Goal: Navigation & Orientation: Find specific page/section

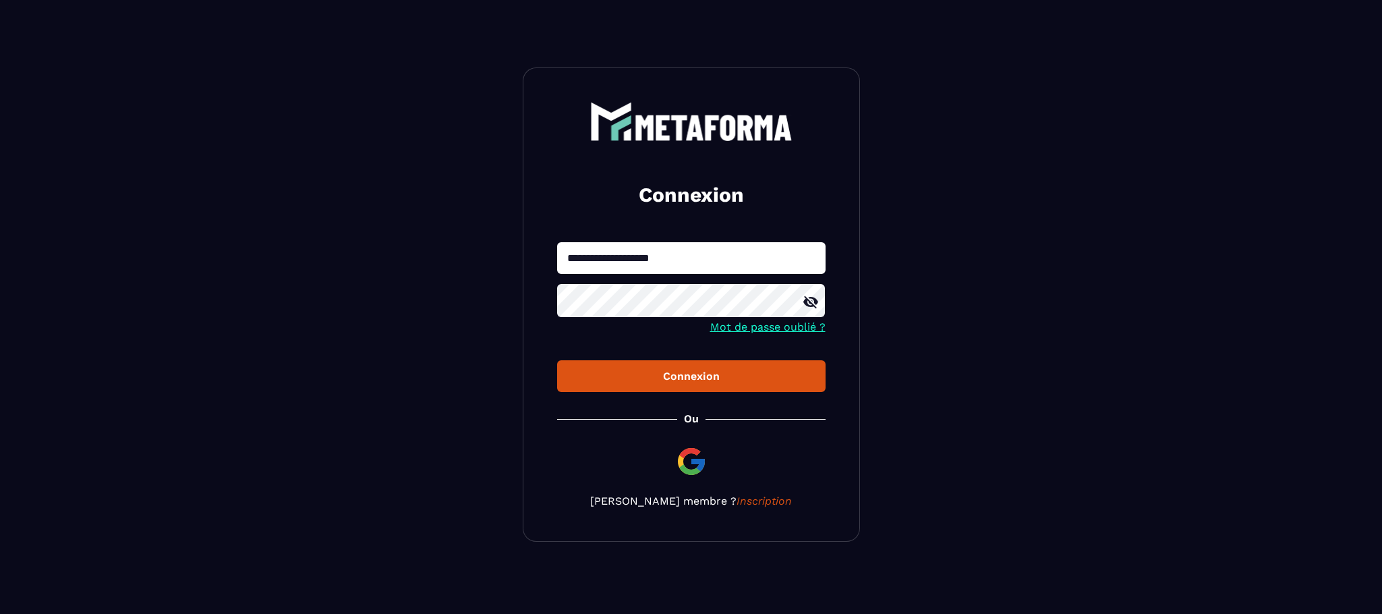
drag, startPoint x: 674, startPoint y: 266, endPoint x: 492, endPoint y: 256, distance: 182.3
click at [492, 256] on section "**********" at bounding box center [691, 304] width 1382 height 609
type input "**********"
click at [672, 380] on div "Connexion" at bounding box center [691, 376] width 247 height 13
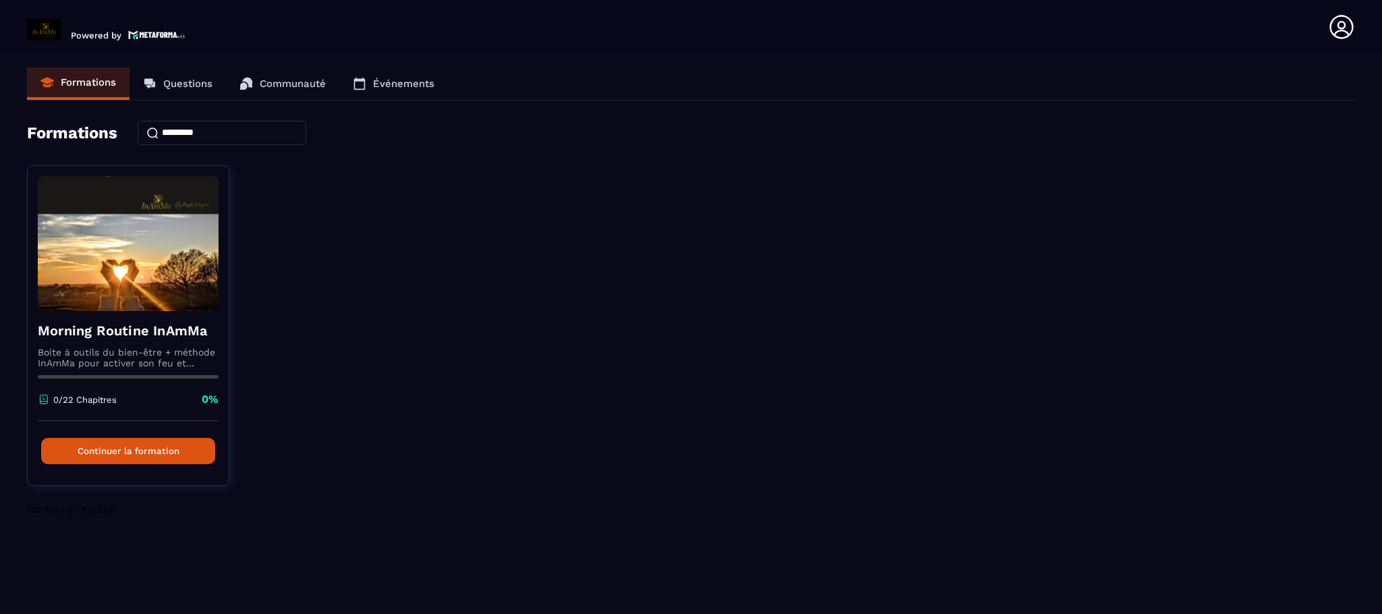
click at [274, 85] on p "Communauté" at bounding box center [293, 84] width 66 height 12
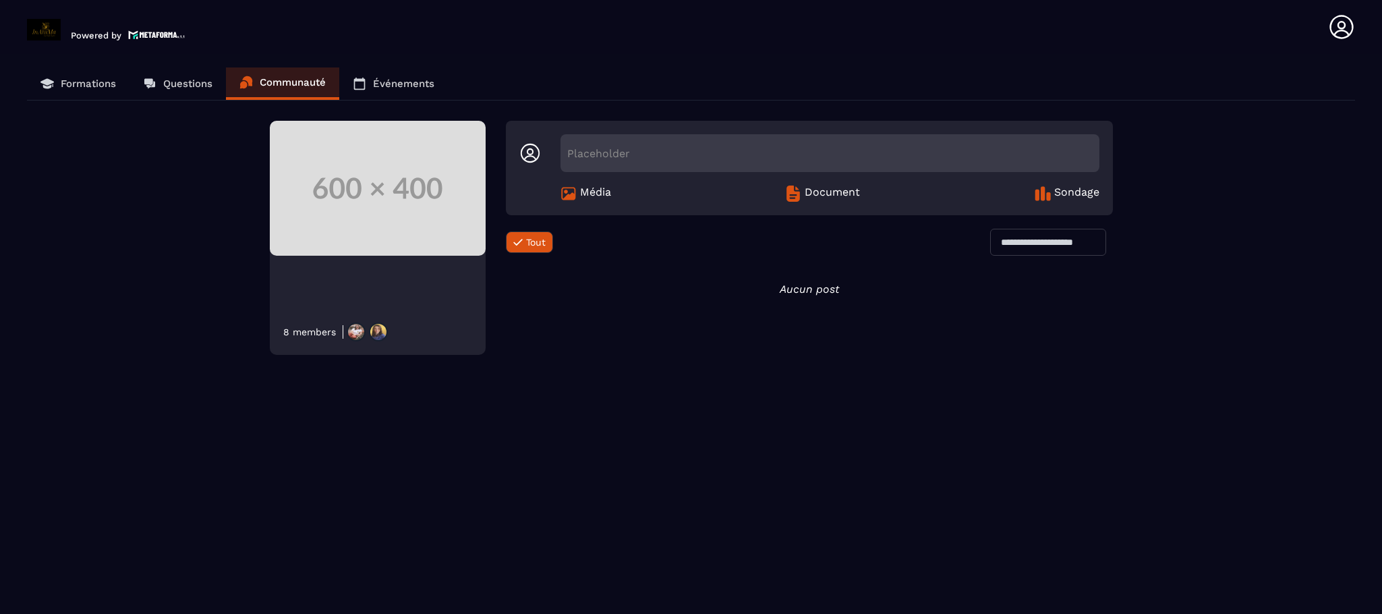
click at [394, 86] on p "Événements" at bounding box center [403, 84] width 61 height 12
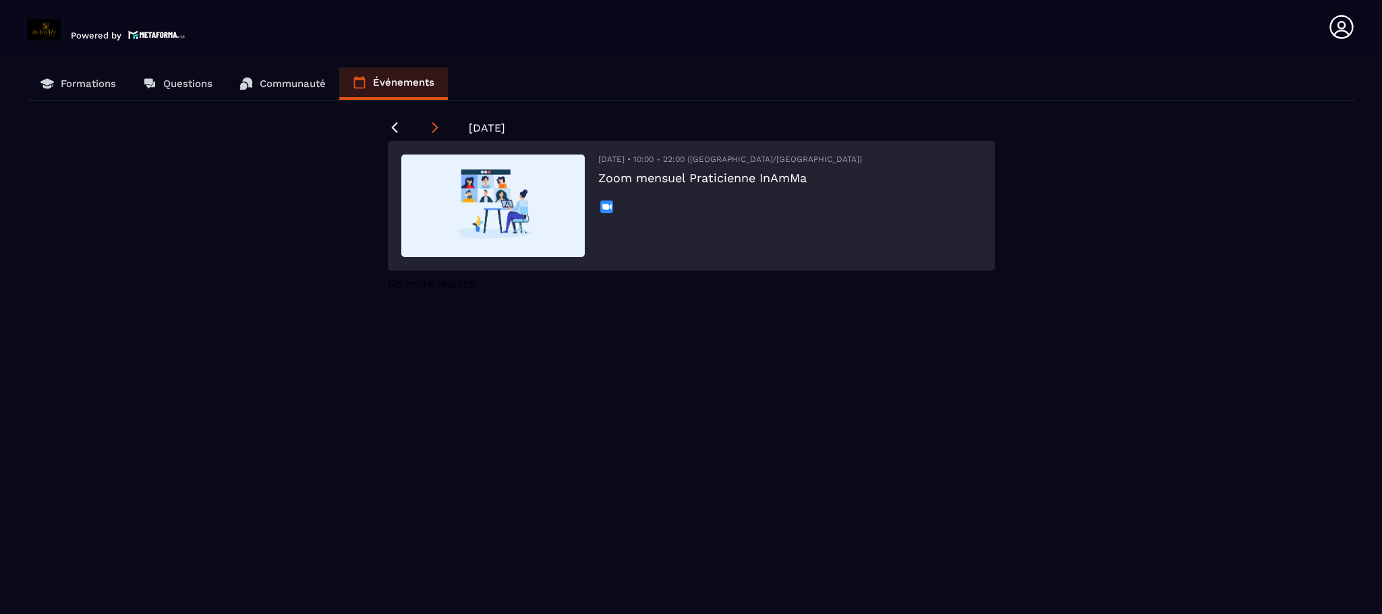
click at [428, 125] on icon at bounding box center [434, 127] width 13 height 13
click at [388, 124] on icon at bounding box center [394, 127] width 13 height 13
click at [97, 79] on p "Formations" at bounding box center [88, 84] width 55 height 12
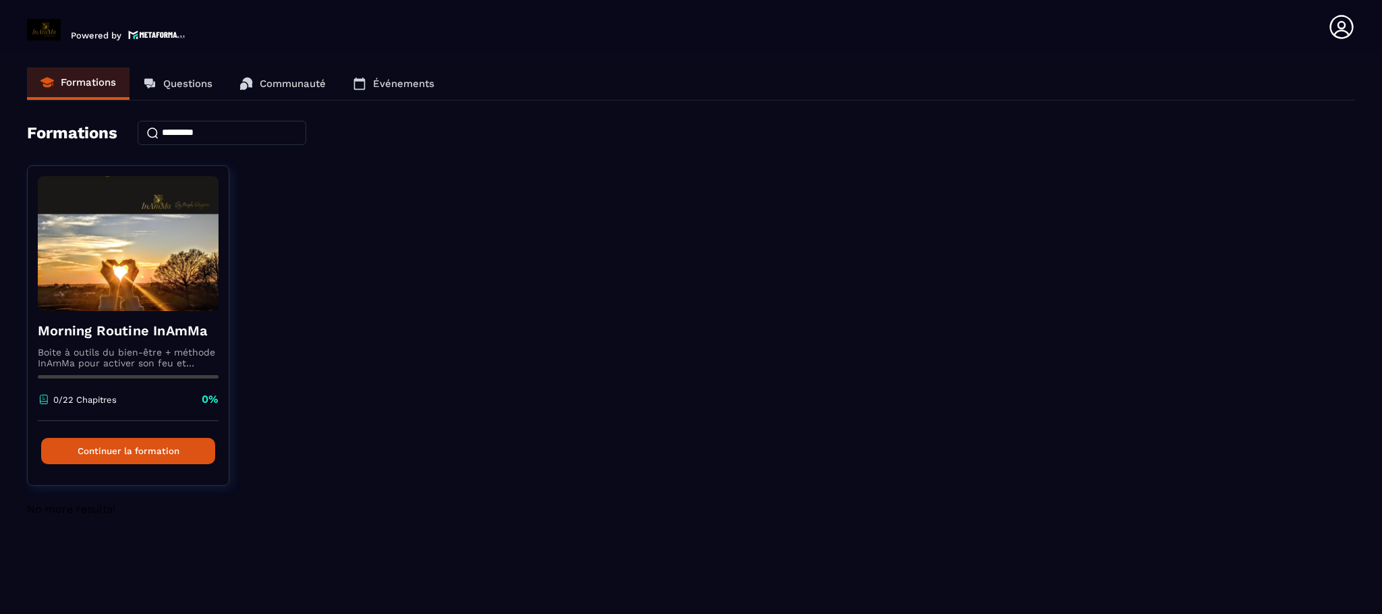
click at [1343, 27] on icon at bounding box center [1341, 27] width 24 height 24
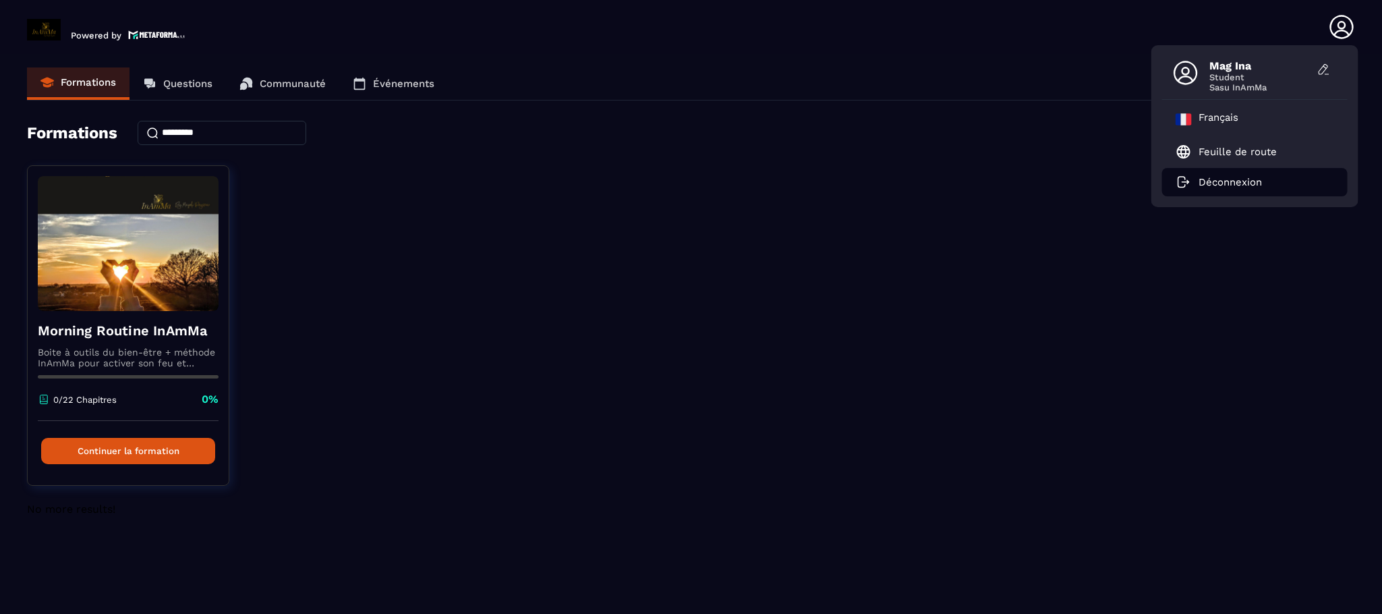
click at [1223, 184] on p "Déconnexion" at bounding box center [1229, 182] width 63 height 12
